Goal: Task Accomplishment & Management: Complete application form

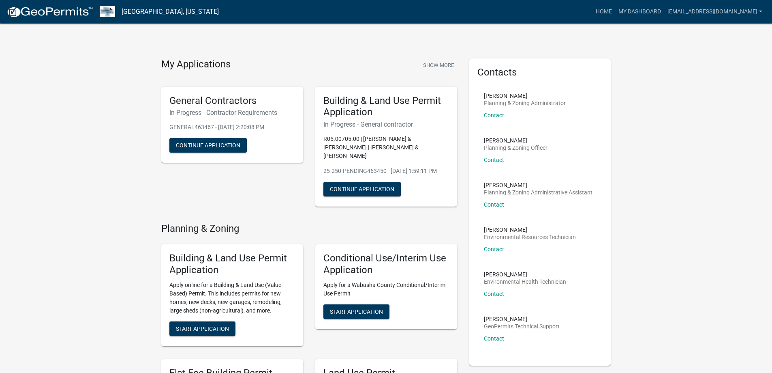
click at [207, 122] on div "General Contractors In Progress - Contractor Requirements GENERAL463467 - [DATE…" at bounding box center [232, 125] width 142 height 76
click at [206, 144] on button "Continue Application" at bounding box center [207, 145] width 77 height 15
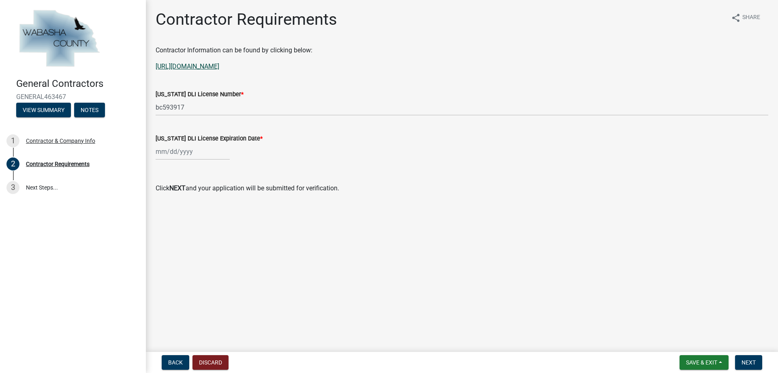
click at [219, 67] on link "[URL][DOMAIN_NAME]" at bounding box center [188, 66] width 64 height 8
click at [191, 153] on div "Aug Sep Oct Nov [DATE] 2026 2027 2028 2029 Mo Tu We Th Fr Sa Su 28 29 30 31 1 2…" at bounding box center [193, 151] width 74 height 17
click at [242, 170] on span "Next month" at bounding box center [241, 168] width 6 height 6
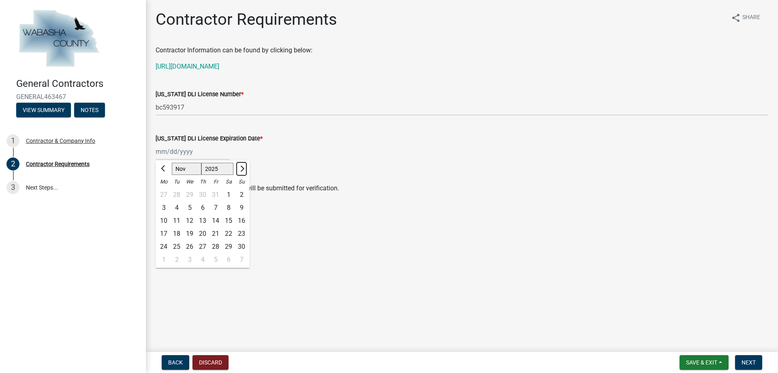
click at [242, 170] on span "Next month" at bounding box center [241, 168] width 6 height 6
select select "12"
click at [242, 170] on span "Next month" at bounding box center [241, 168] width 6 height 6
select select "2026"
click at [242, 170] on span "Next month" at bounding box center [241, 168] width 6 height 6
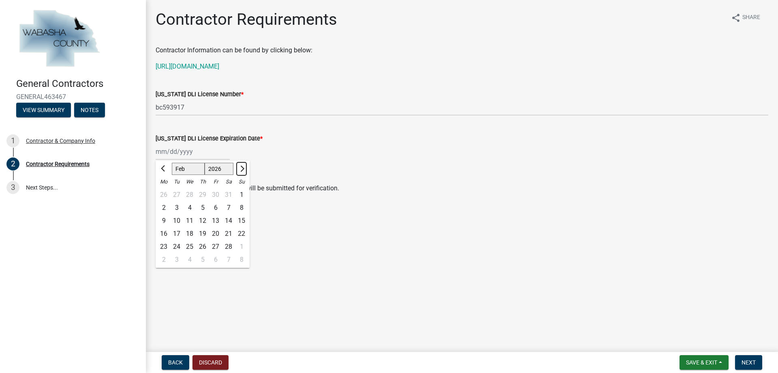
click at [242, 170] on span "Next month" at bounding box center [241, 168] width 6 height 6
select select "3"
click at [177, 259] on div "31" at bounding box center [176, 259] width 13 height 13
type input "[DATE]"
click at [747, 364] on span "Next" at bounding box center [749, 362] width 14 height 6
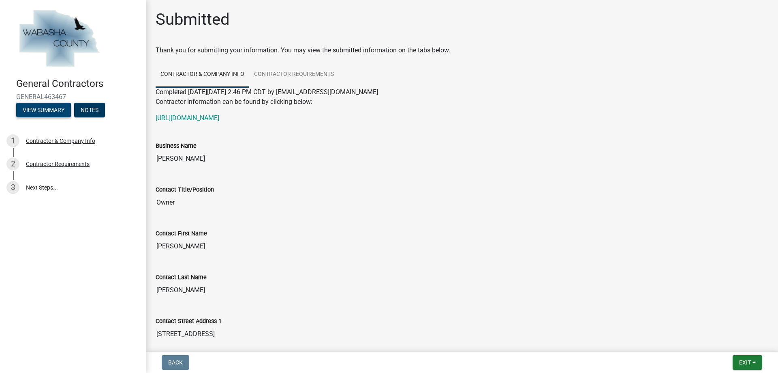
click at [43, 110] on button "View Summary" at bounding box center [43, 110] width 55 height 15
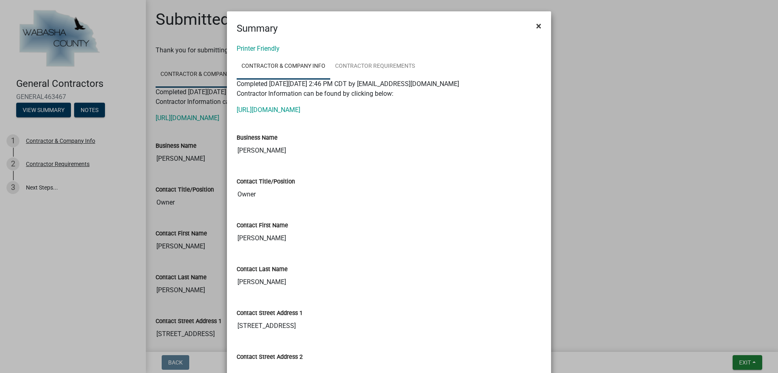
click at [536, 27] on span "×" at bounding box center [538, 25] width 5 height 11
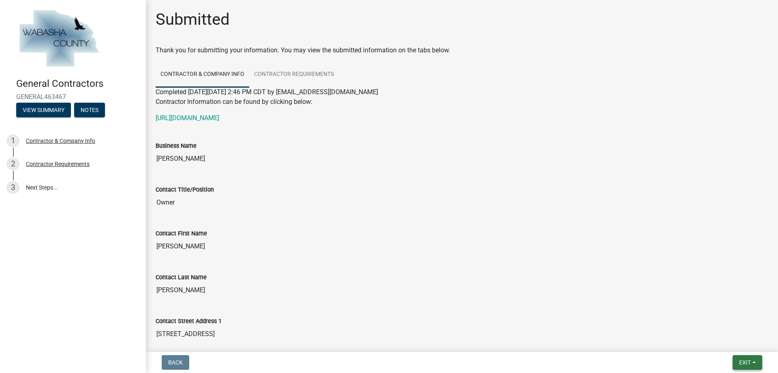
click at [746, 360] on span "Exit" at bounding box center [746, 362] width 12 height 6
click at [721, 343] on button "Save & Exit" at bounding box center [730, 340] width 65 height 19
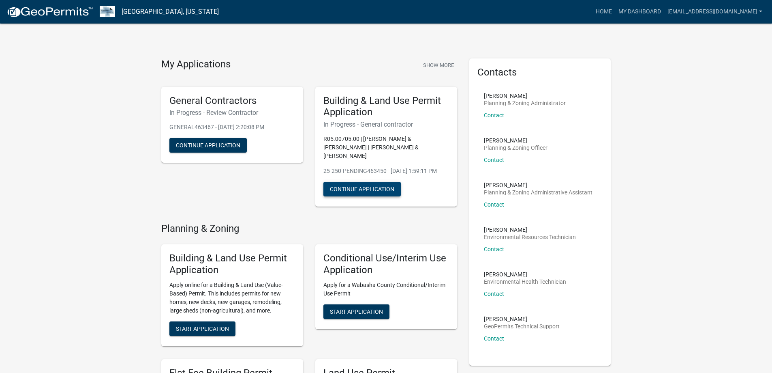
click at [357, 189] on button "Continue Application" at bounding box center [362, 189] width 77 height 15
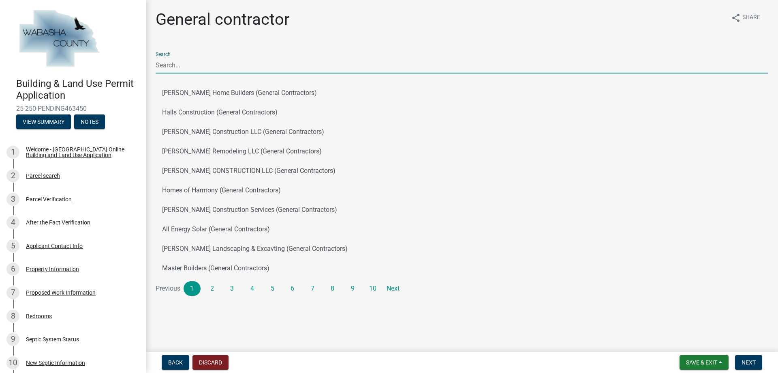
click at [201, 64] on input "Search" at bounding box center [462, 65] width 613 height 17
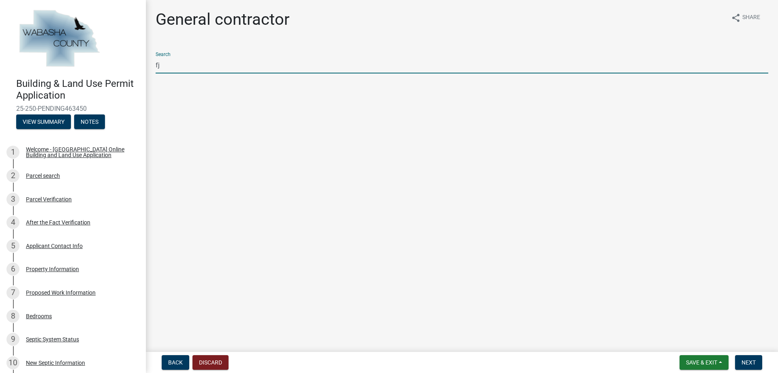
type input "f"
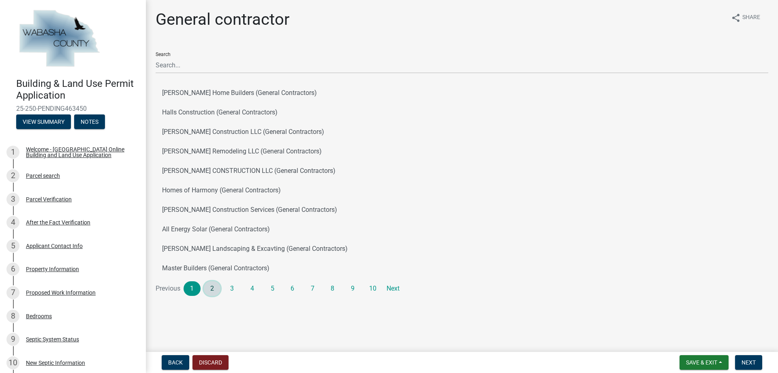
click at [211, 294] on link "2" at bounding box center [212, 288] width 17 height 15
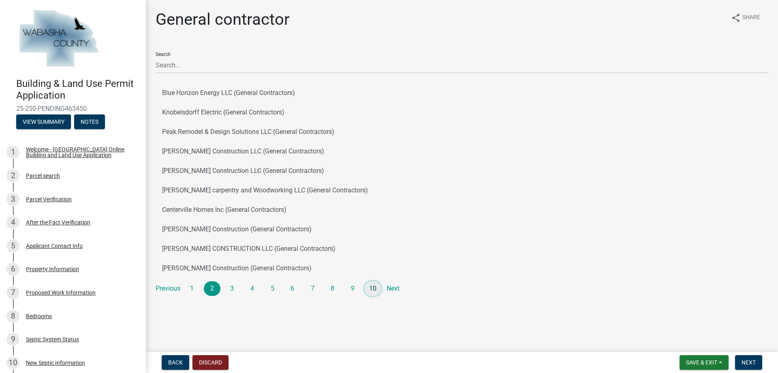
click at [375, 292] on link "10" at bounding box center [372, 288] width 17 height 15
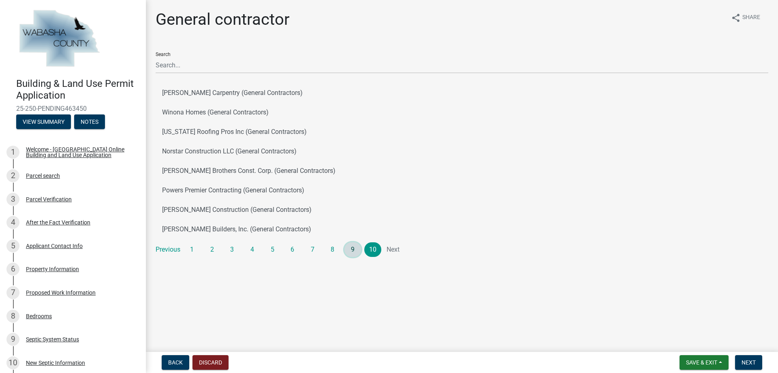
click at [351, 251] on link "9" at bounding box center [353, 249] width 17 height 15
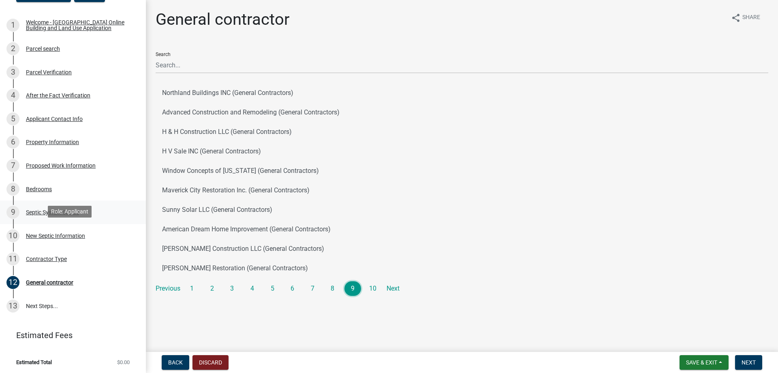
scroll to position [129, 0]
click at [76, 233] on div "New Septic Information" at bounding box center [55, 234] width 59 height 6
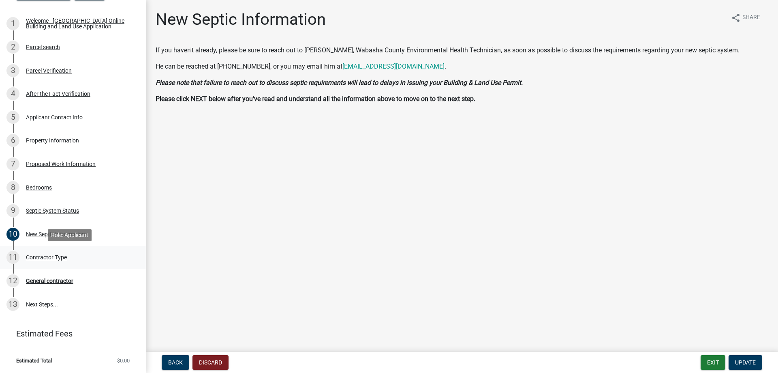
click at [58, 257] on div "Contractor Type" at bounding box center [46, 257] width 41 height 6
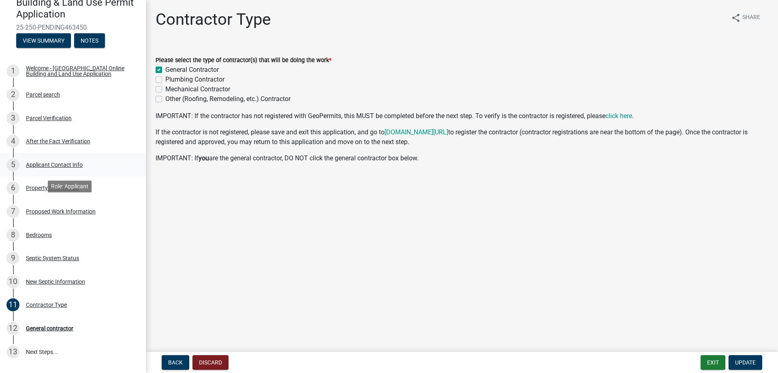
scroll to position [122, 0]
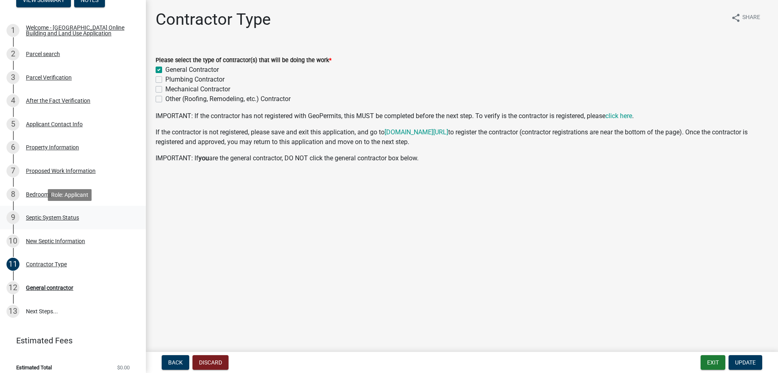
click at [54, 217] on div "Septic System Status" at bounding box center [52, 217] width 53 height 6
